Goal: Information Seeking & Learning: Learn about a topic

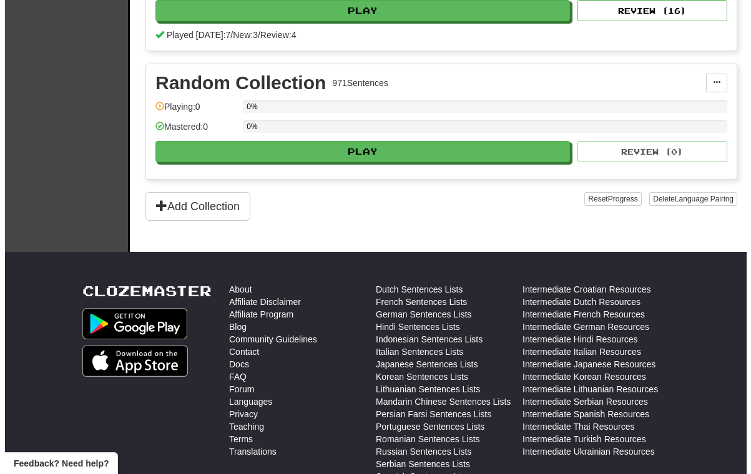
scroll to position [187, 0]
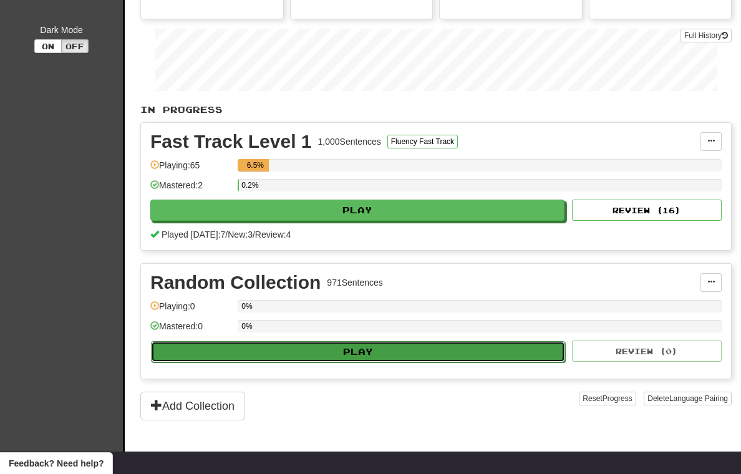
click at [314, 354] on button "Play" at bounding box center [358, 351] width 414 height 21
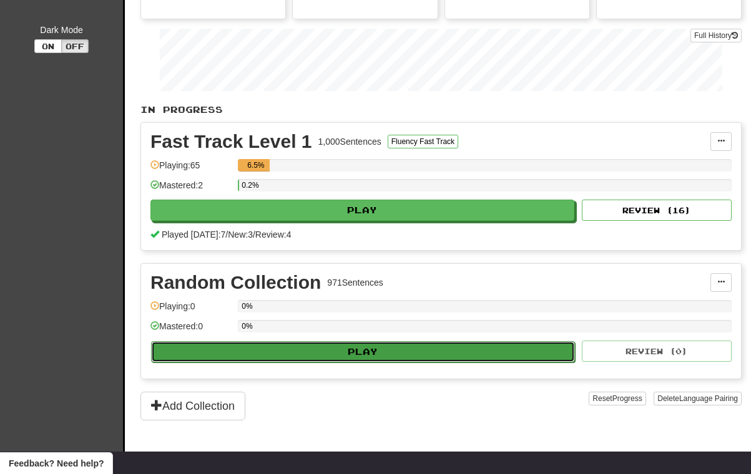
select select "**"
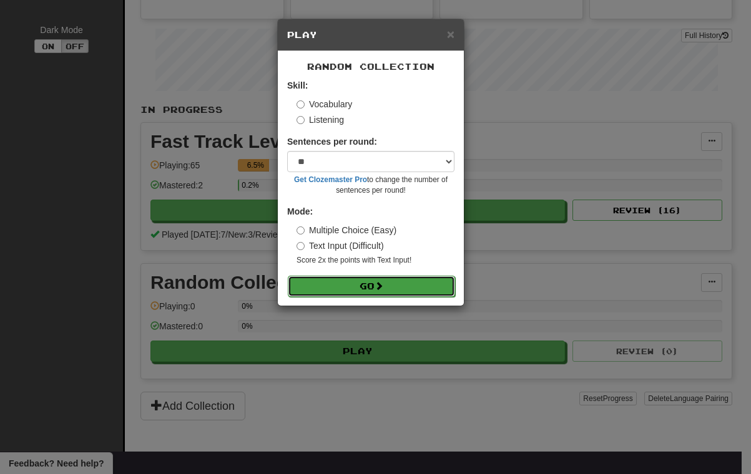
click at [338, 294] on button "Go" at bounding box center [371, 286] width 167 height 21
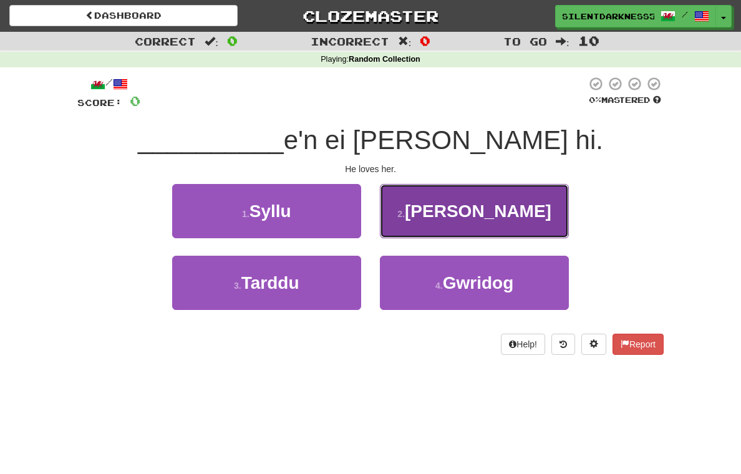
click at [409, 202] on button "2 . Mae" at bounding box center [474, 211] width 189 height 54
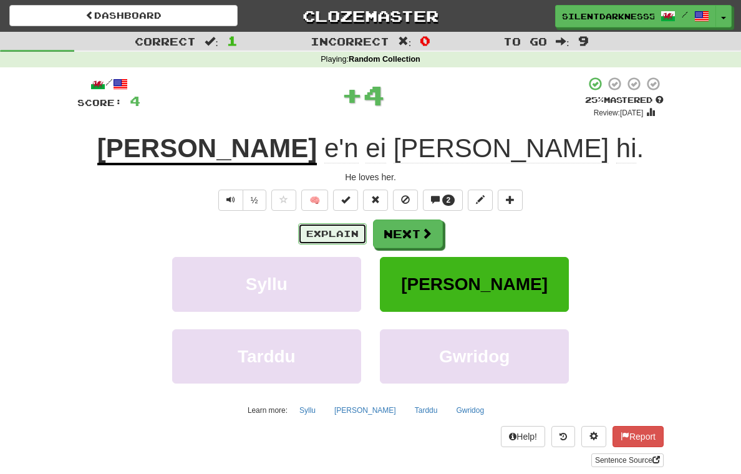
click at [316, 243] on button "Explain" at bounding box center [332, 233] width 69 height 21
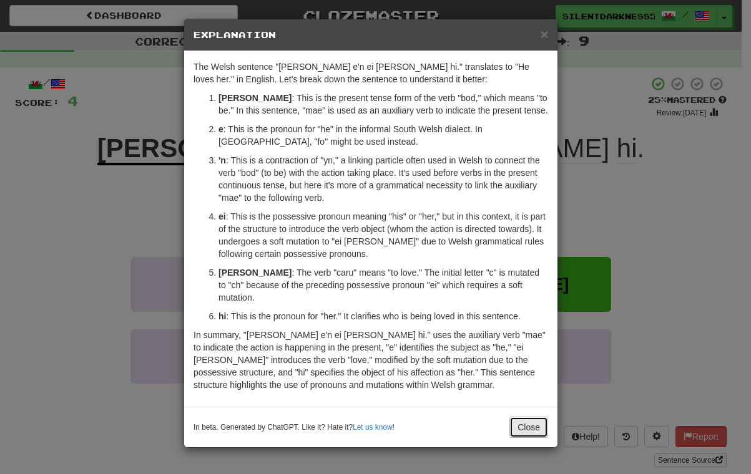
click at [523, 417] on button "Close" at bounding box center [528, 427] width 39 height 21
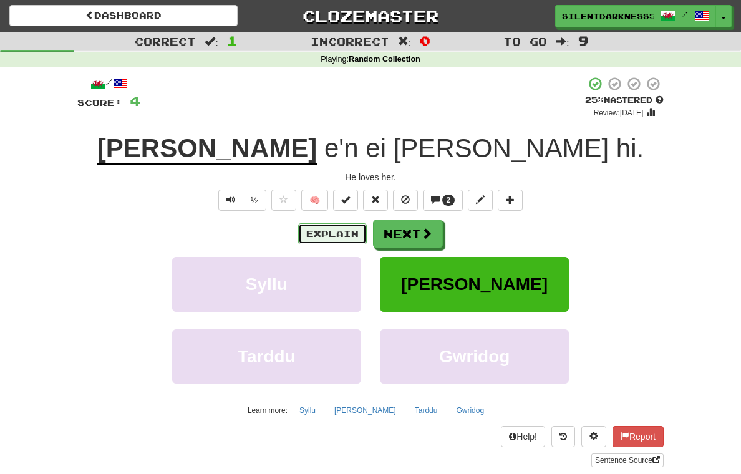
click at [352, 229] on button "Explain" at bounding box center [332, 233] width 69 height 21
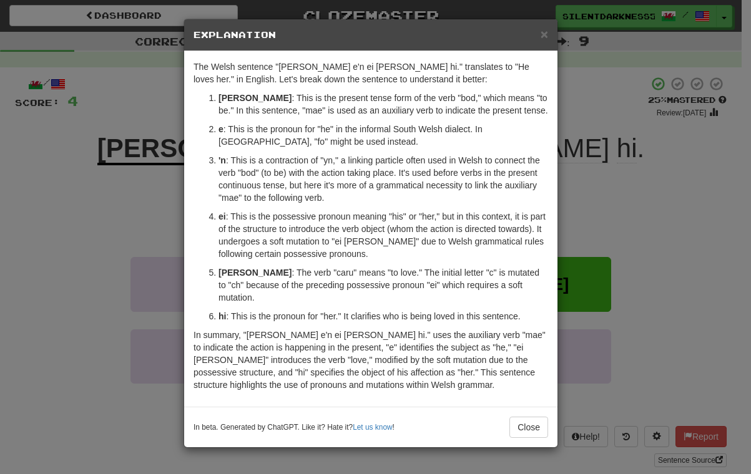
click at [147, 68] on div "× Explanation The Welsh sentence "Mae e'n ei [PERSON_NAME] hi." translates to "…" at bounding box center [375, 237] width 751 height 474
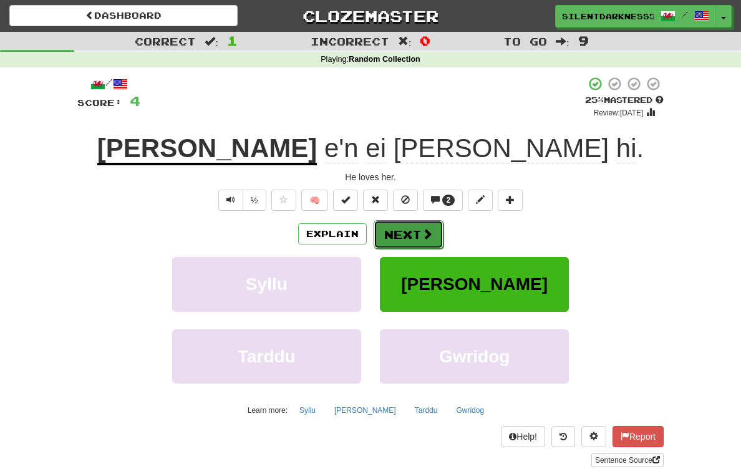
click at [409, 230] on button "Next" at bounding box center [409, 234] width 70 height 29
